Goal: Information Seeking & Learning: Find specific page/section

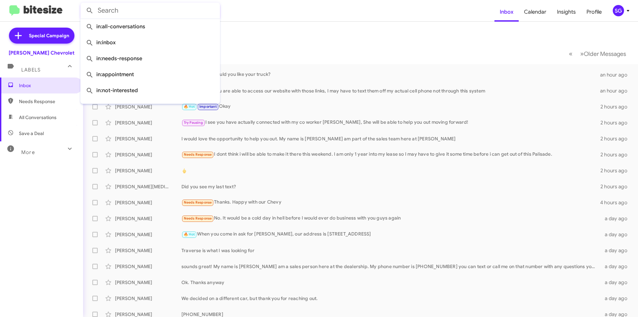
click at [147, 17] on input "text" at bounding box center [150, 11] width 140 height 16
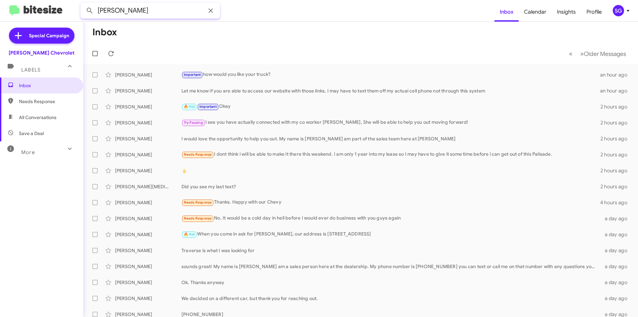
type input "[PERSON_NAME]"
click at [83, 4] on button at bounding box center [89, 10] width 13 height 13
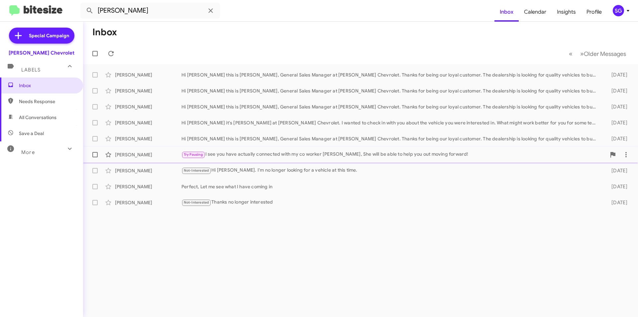
click at [244, 154] on div "Try Pausing I see you have actually connected with my co worker [PERSON_NAME], …" at bounding box center [393, 154] width 425 height 8
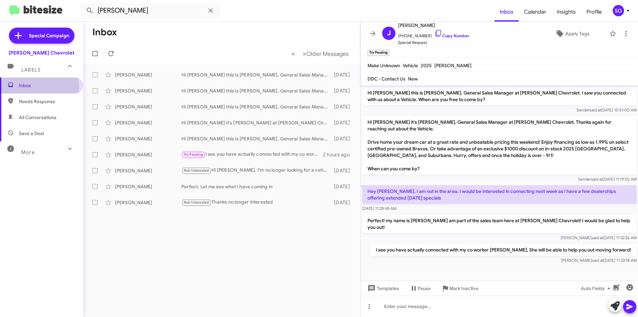
click at [32, 87] on span "Inbox" at bounding box center [47, 85] width 56 height 7
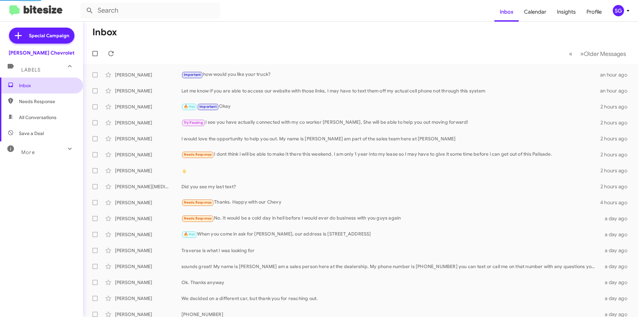
click at [32, 86] on span "Inbox" at bounding box center [47, 85] width 56 height 7
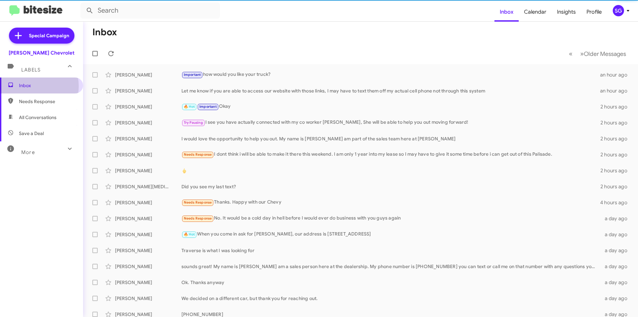
click at [32, 86] on span "Inbox" at bounding box center [47, 85] width 56 height 7
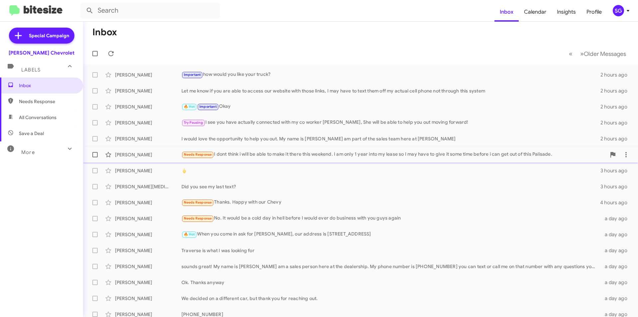
click at [252, 152] on div "Needs Response I dont think i will be able to make it there this weekend. I am …" at bounding box center [393, 154] width 425 height 8
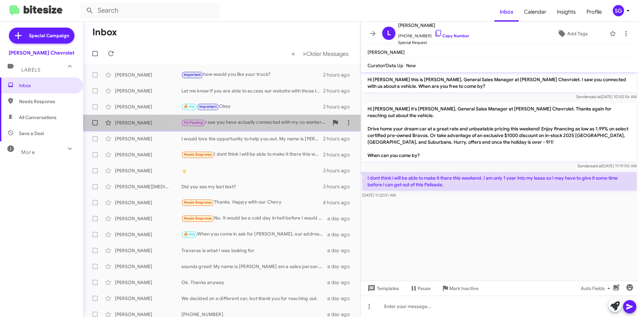
click at [225, 120] on div "Try Pausing I see you have actually connected with my co worker [PERSON_NAME], …" at bounding box center [254, 123] width 147 height 8
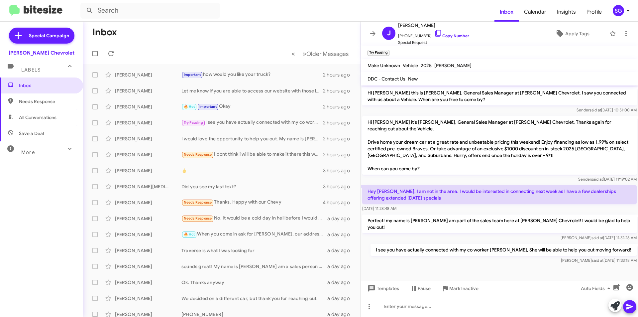
click at [46, 102] on span "Needs Response" at bounding box center [47, 101] width 56 height 7
type input "in:needs-response"
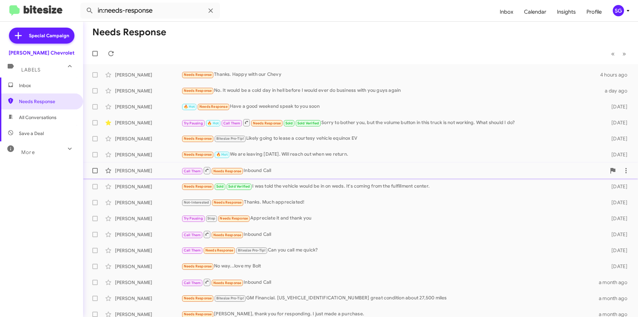
click at [141, 174] on div "[PERSON_NAME] Call Them Needs Response Inbound Call [DATE]" at bounding box center [360, 170] width 544 height 13
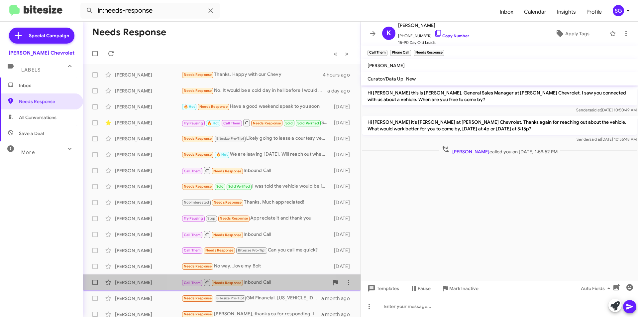
click at [257, 283] on div "Call Them Needs Response Inbound Call" at bounding box center [254, 282] width 147 height 8
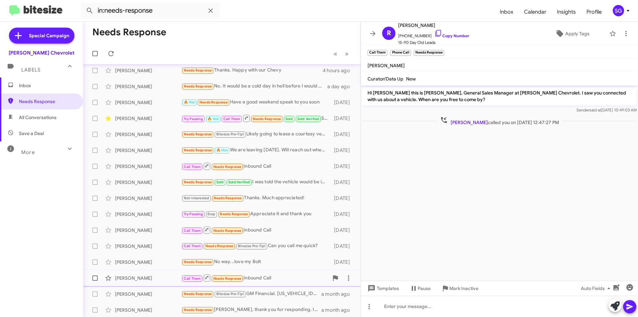
scroll to position [5, 0]
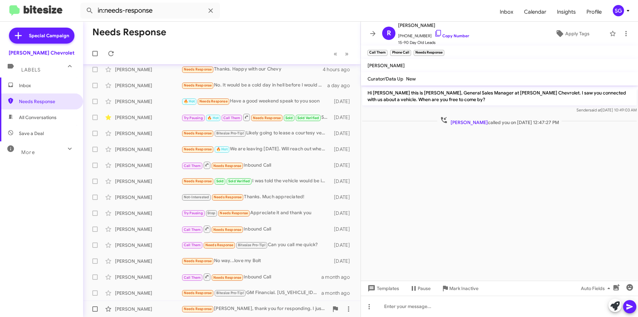
click at [269, 309] on div "Needs Response [PERSON_NAME], thank you for responding. I just made a purchase." at bounding box center [254, 309] width 147 height 8
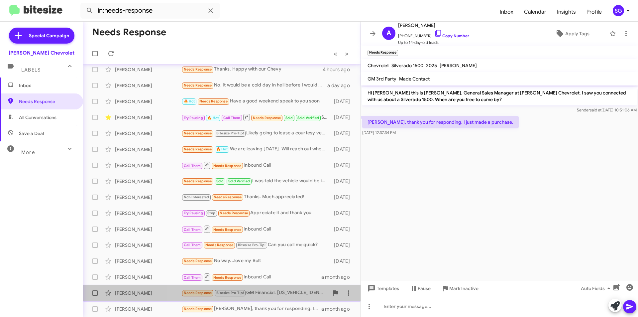
click at [284, 292] on div "Needs Response Bitesize Pro-Tip! GM Financial. [US_VEHICLE_IDENTIFICATION_NUMBE…" at bounding box center [254, 293] width 147 height 8
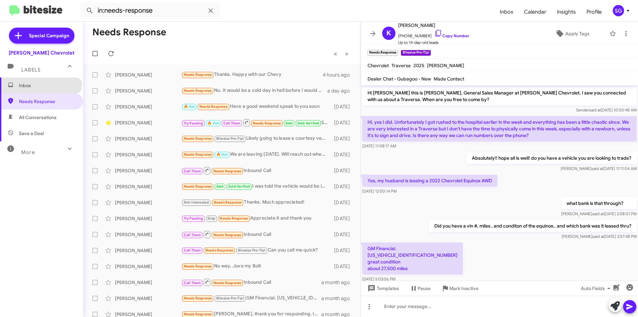
click at [40, 82] on span "Inbox" at bounding box center [47, 85] width 56 height 7
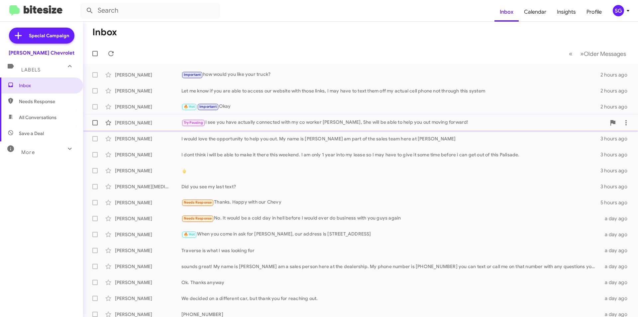
click at [142, 121] on div "[PERSON_NAME]" at bounding box center [148, 122] width 66 height 7
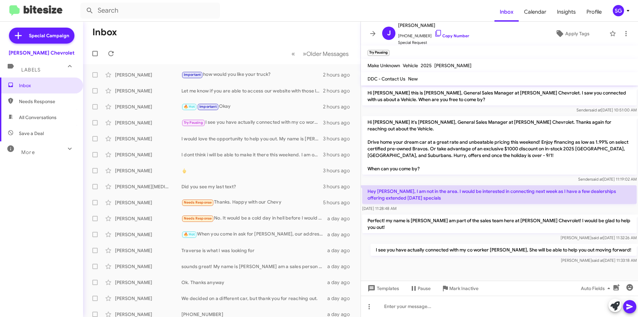
click at [47, 119] on span "All Conversations" at bounding box center [38, 117] width 38 height 7
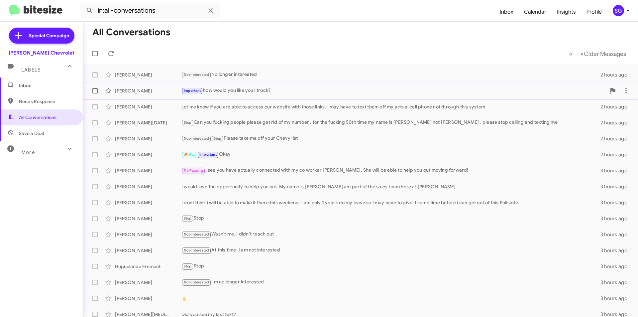
click at [228, 92] on div "Important how would you like your truck?" at bounding box center [393, 91] width 425 height 8
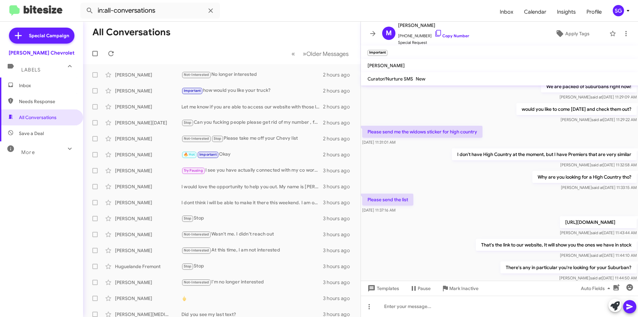
scroll to position [199, 0]
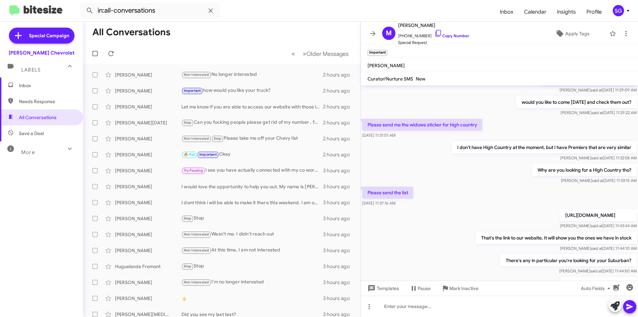
click at [560, 211] on p "[URL][DOMAIN_NAME]" at bounding box center [598, 215] width 77 height 12
click at [560, 216] on p "[URL][DOMAIN_NAME]" at bounding box center [598, 215] width 77 height 12
click at [237, 104] on div "Let me know if you are able to access our website with those links, I may have …" at bounding box center [254, 106] width 147 height 7
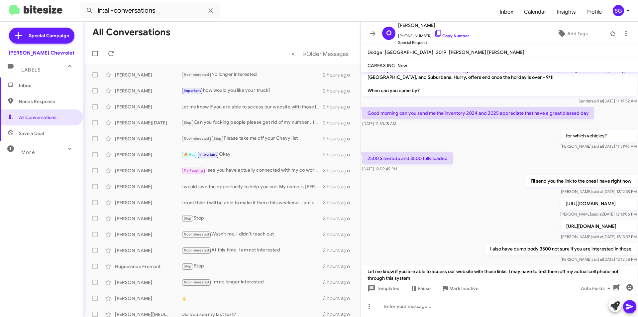
scroll to position [176, 0]
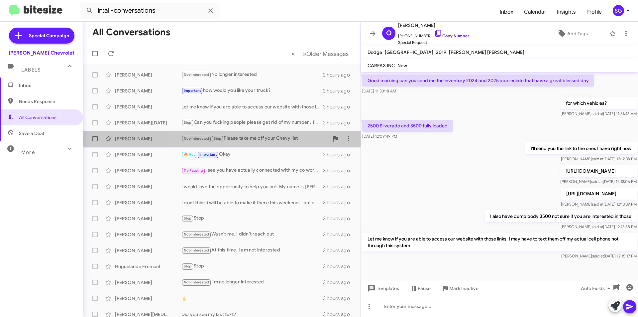
click at [259, 140] on div "Not-Interested Stop Please take me off your Chevy list" at bounding box center [254, 139] width 147 height 8
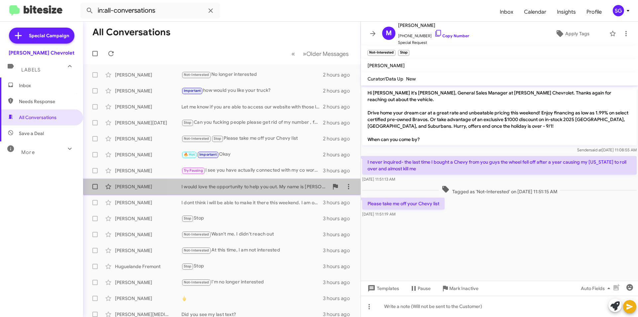
click at [270, 189] on div "I would love the opportunity to help you out. My name is [PERSON_NAME] am part …" at bounding box center [254, 186] width 147 height 7
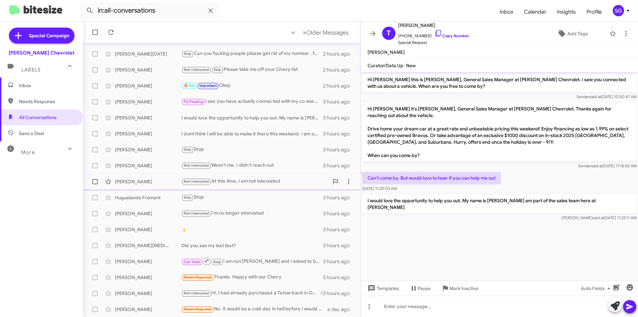
scroll to position [69, 0]
click at [264, 137] on div "[PERSON_NAME] I dont think i will be able to make it there this weekend. I am o…" at bounding box center [221, 133] width 267 height 13
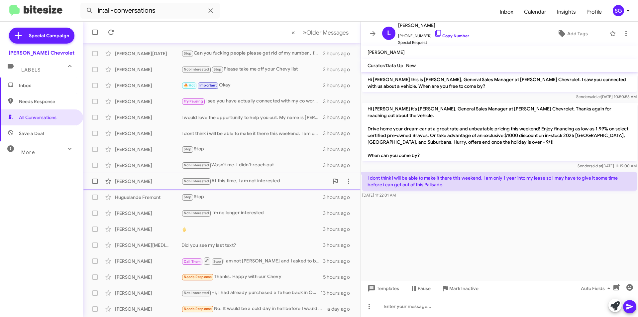
click at [269, 183] on div "Not-Interested At this time, I am not interested" at bounding box center [254, 181] width 147 height 8
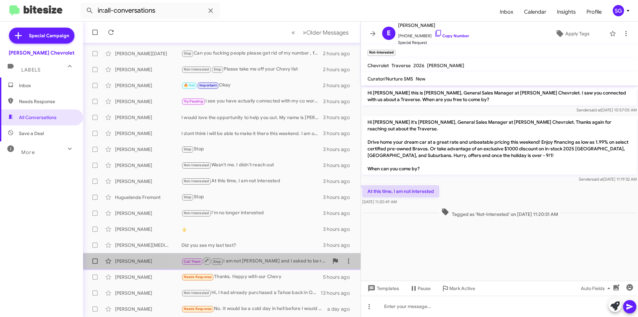
click at [281, 256] on div "[PERSON_NAME] Call Them Stop I am not [PERSON_NAME] and I asked to be removed 1…" at bounding box center [221, 260] width 267 height 13
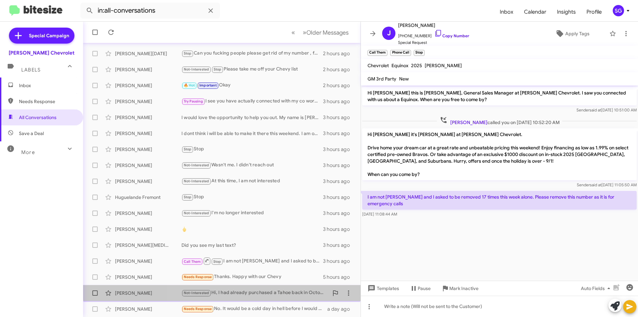
click at [278, 287] on div "[PERSON_NAME] Not-Interested Hi, I had already purchased a Tahoe back in Octobe…" at bounding box center [221, 292] width 267 height 13
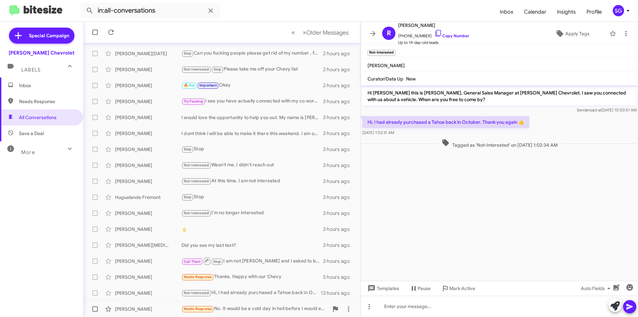
click at [273, 309] on div "Needs Response No. It would be a cold day in hell before I would ever do busine…" at bounding box center [254, 309] width 147 height 8
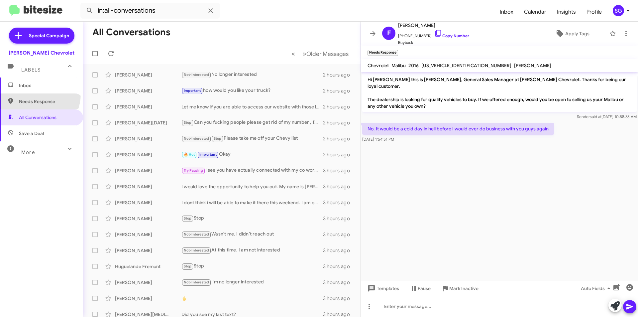
click at [35, 94] on span "Needs Response" at bounding box center [41, 101] width 83 height 16
type input "in:needs-response"
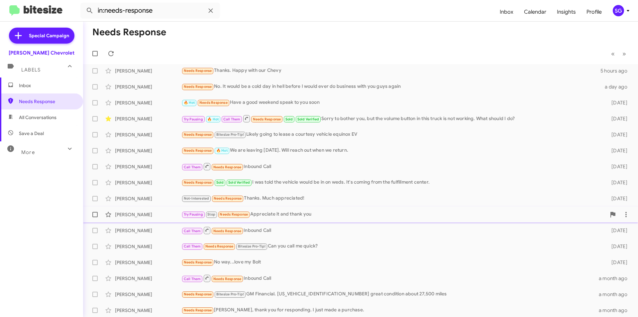
scroll to position [5, 0]
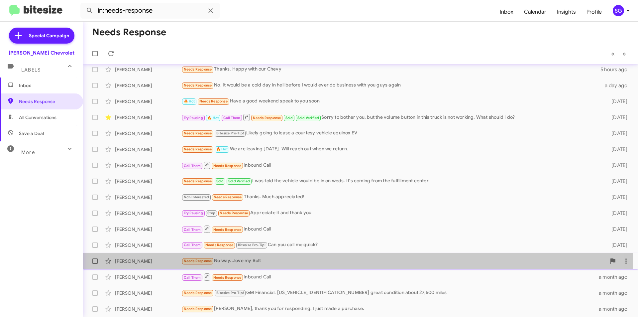
click at [249, 259] on div "Needs Response No way...love my Bolt" at bounding box center [393, 261] width 425 height 8
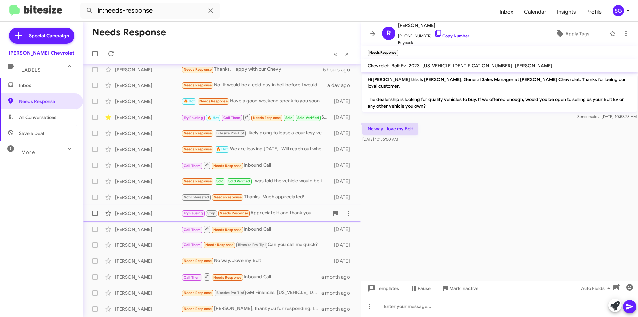
click at [271, 212] on div "Try Pausing Stop Needs Response Appreciate it and thank you" at bounding box center [254, 213] width 147 height 8
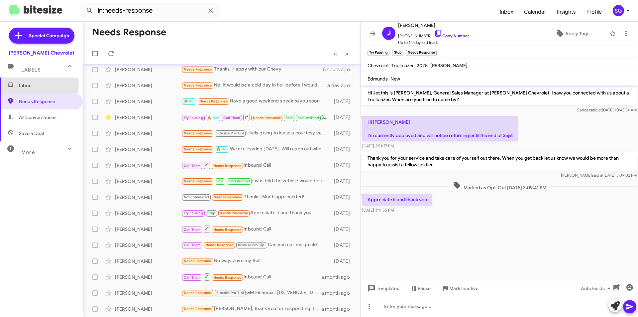
click at [24, 85] on span "Inbox" at bounding box center [47, 85] width 56 height 7
